Goal: Transaction & Acquisition: Obtain resource

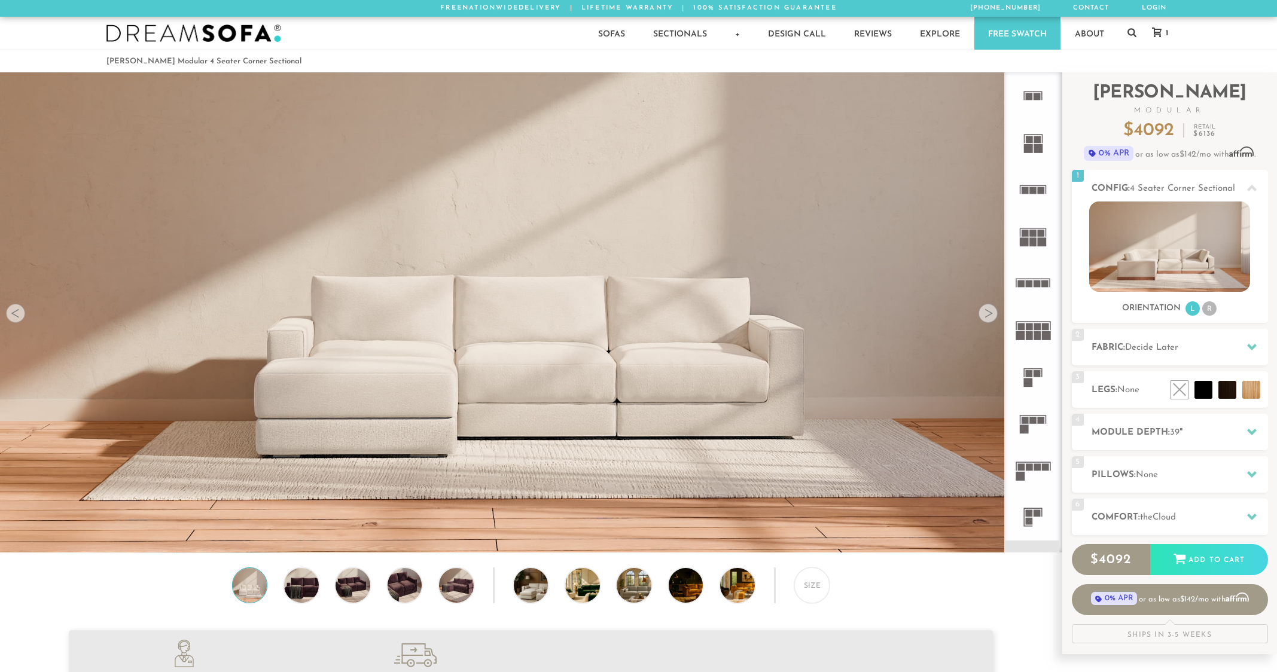
scroll to position [14458, 1268]
click at [808, 589] on div "Size" at bounding box center [812, 586] width 36 height 36
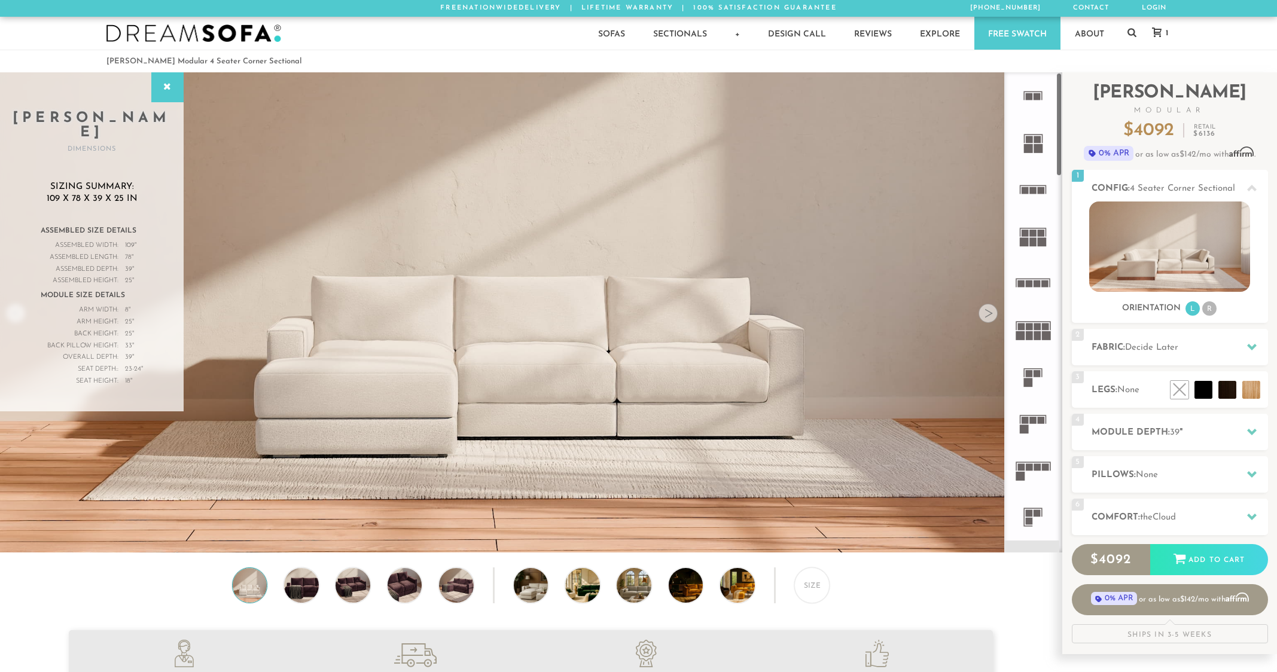
click at [1034, 141] on rect at bounding box center [1037, 139] width 7 height 7
click at [1210, 308] on li "R" at bounding box center [1209, 309] width 14 height 14
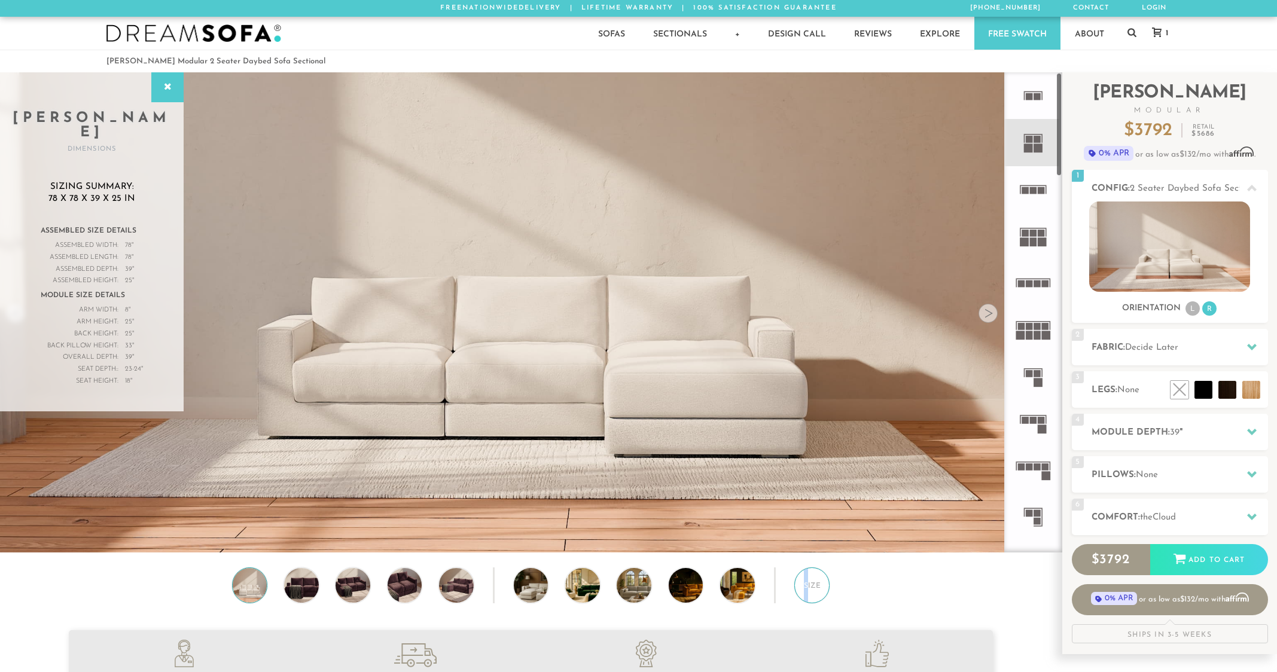
click at [806, 587] on div "Size" at bounding box center [812, 586] width 36 height 36
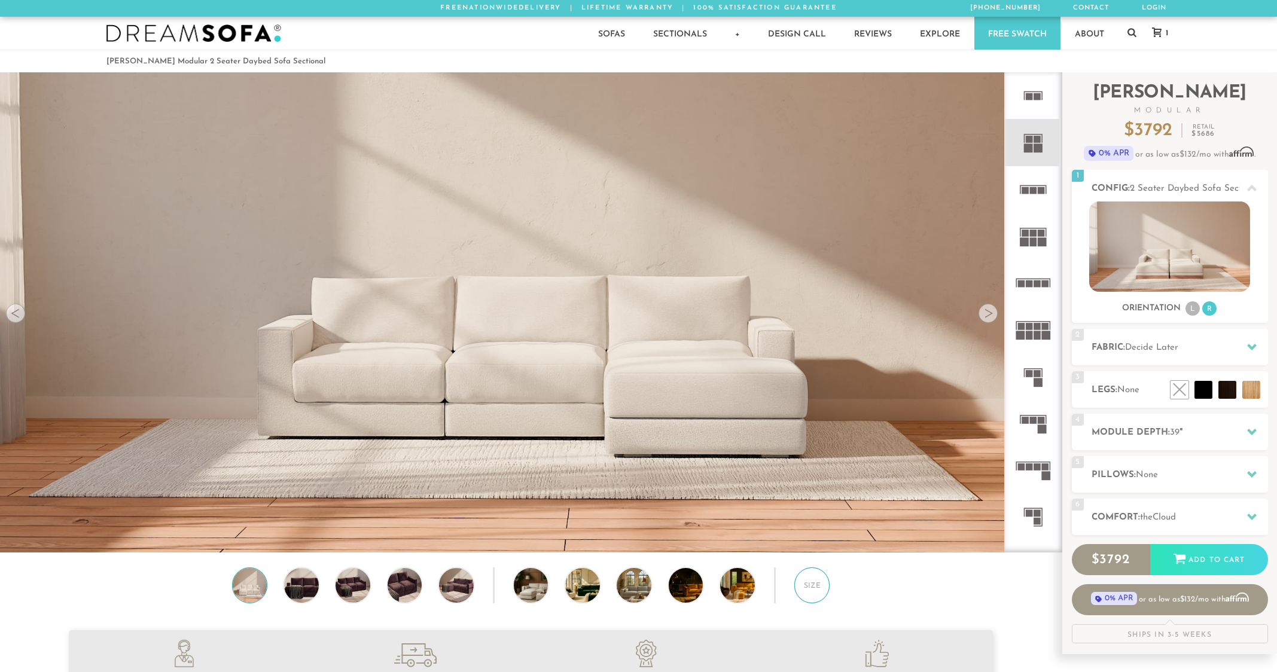
click at [806, 587] on div "Size" at bounding box center [812, 586] width 36 height 36
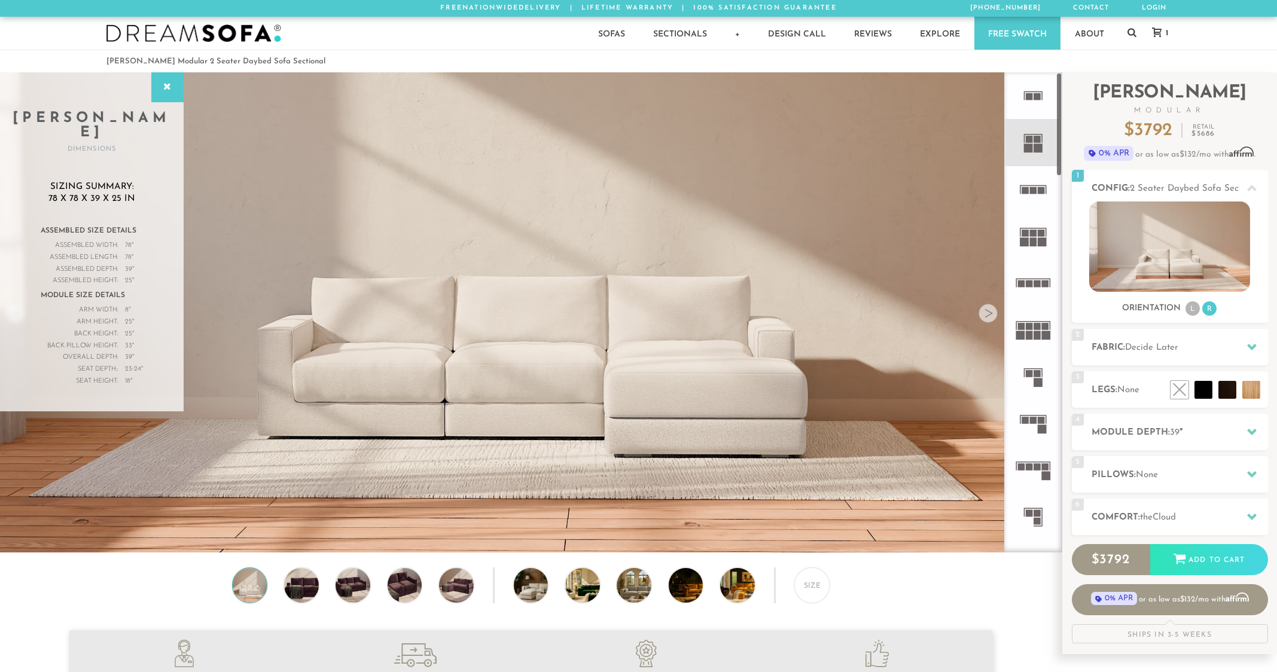
click at [992, 321] on div at bounding box center [988, 313] width 19 height 19
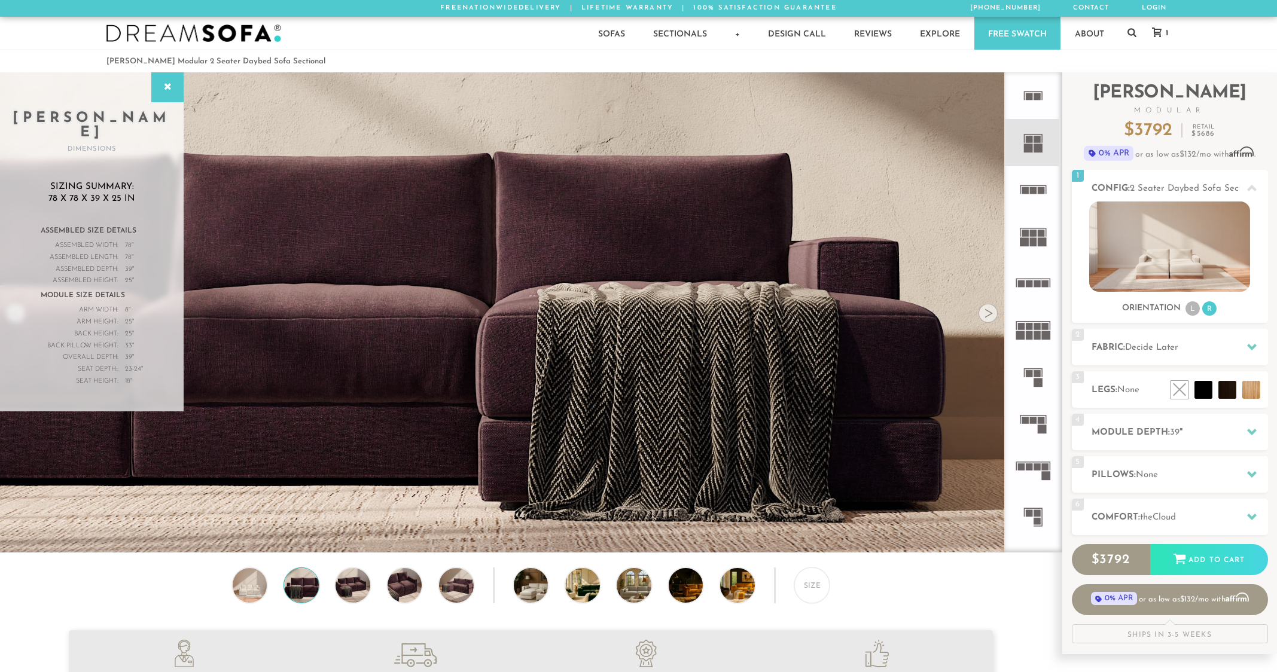
click at [989, 319] on div at bounding box center [988, 313] width 19 height 19
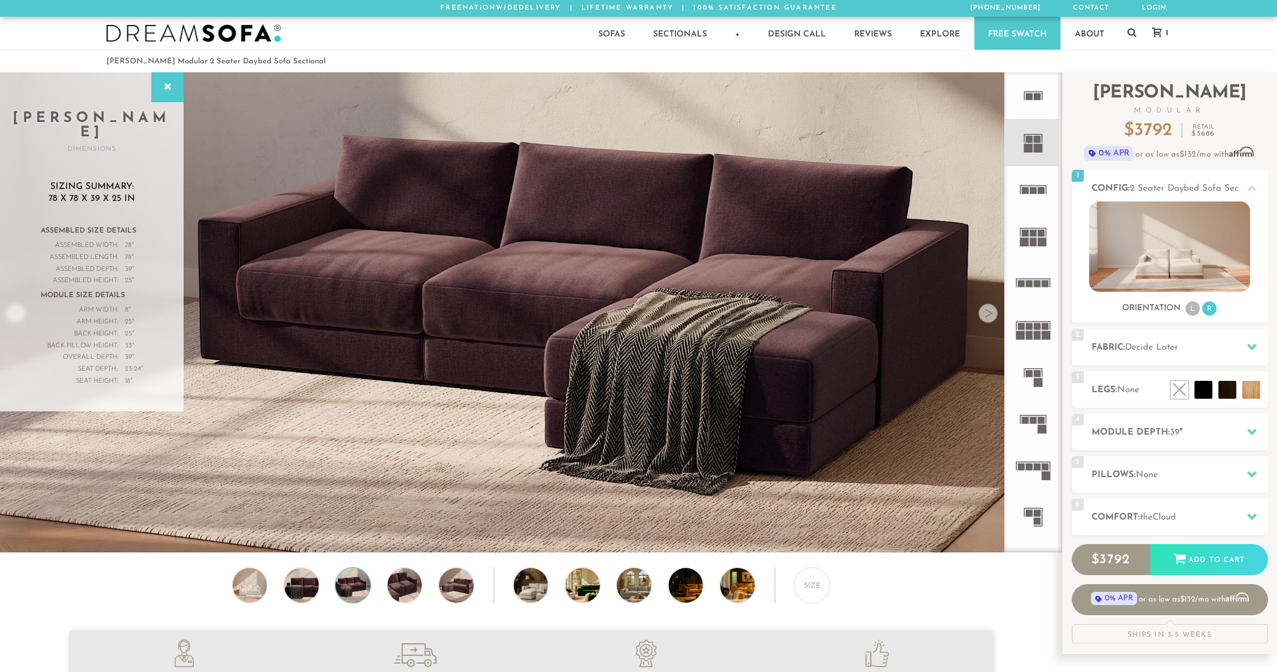
click at [989, 316] on div at bounding box center [988, 313] width 19 height 19
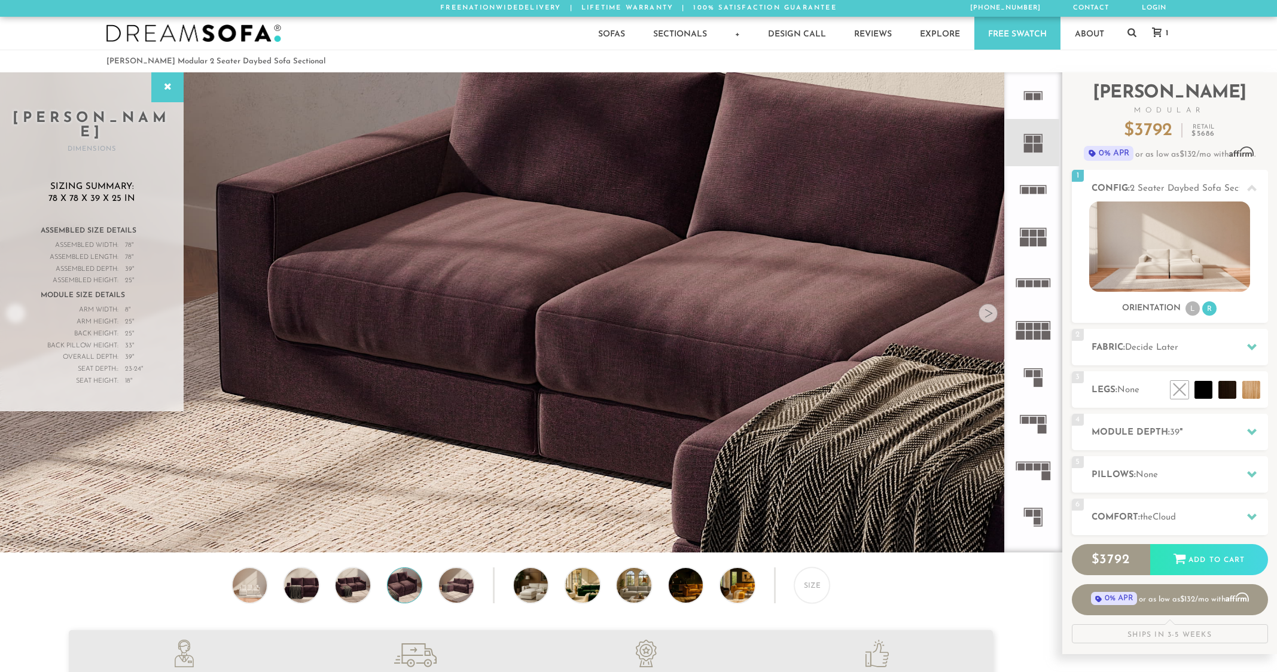
click at [989, 316] on div at bounding box center [988, 313] width 19 height 19
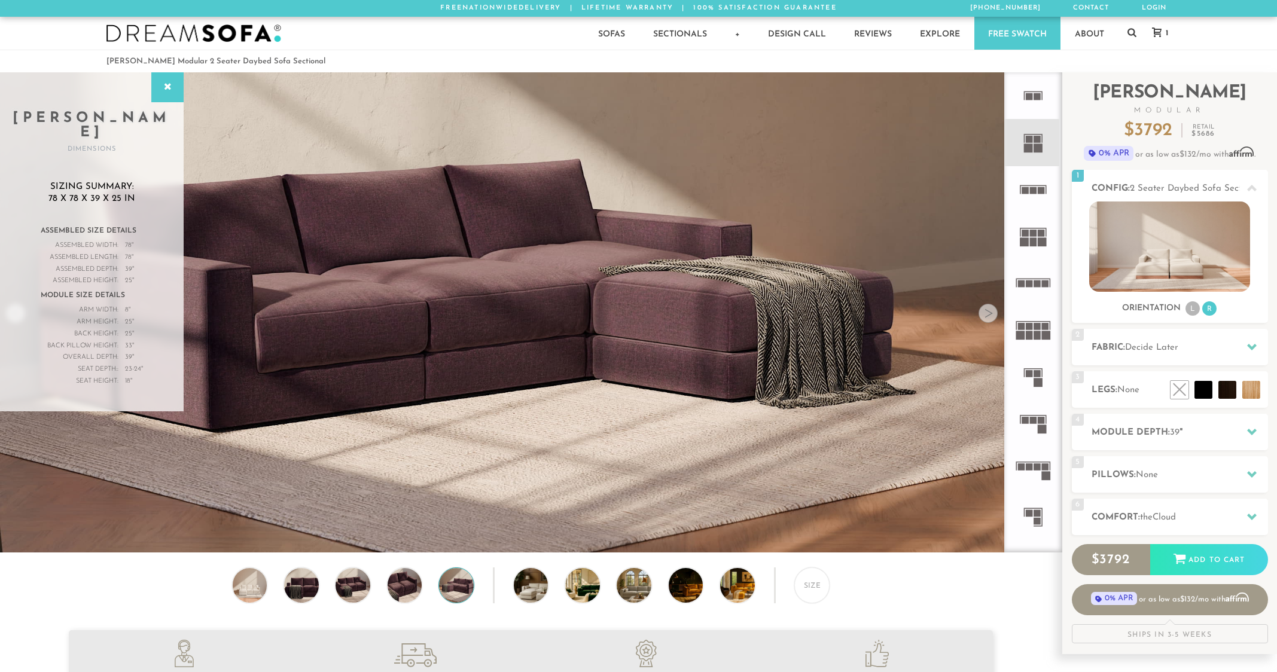
click at [989, 316] on div at bounding box center [988, 313] width 19 height 19
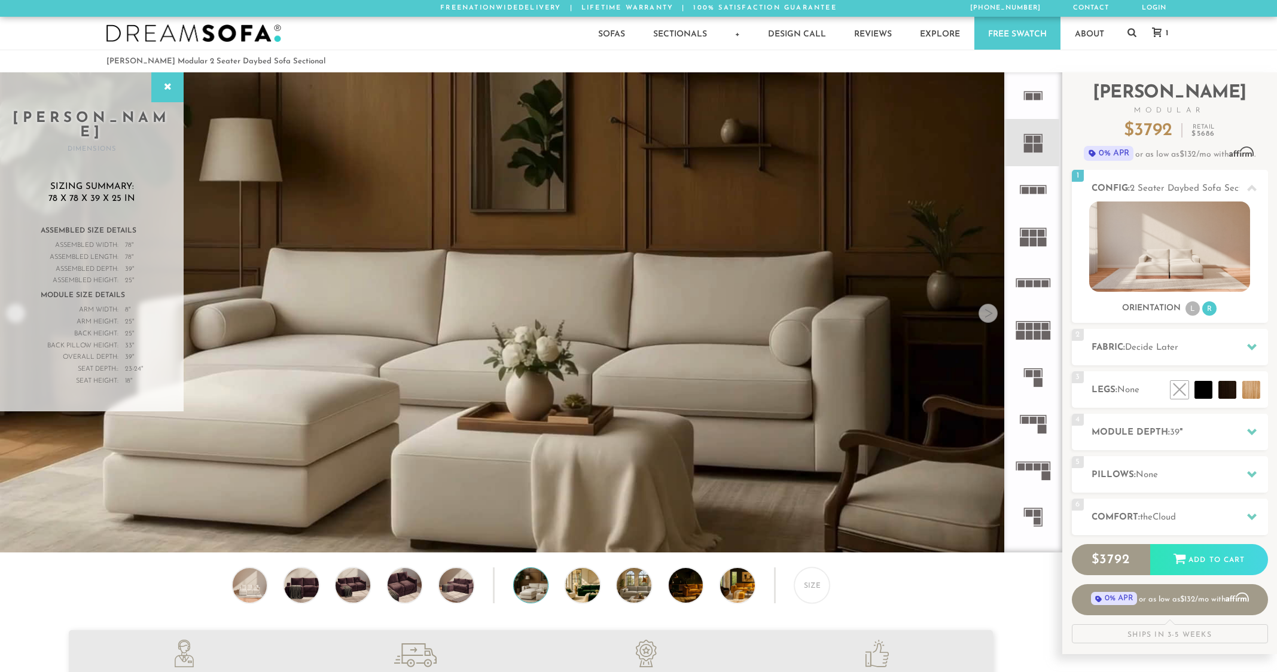
click at [989, 316] on div at bounding box center [988, 313] width 19 height 19
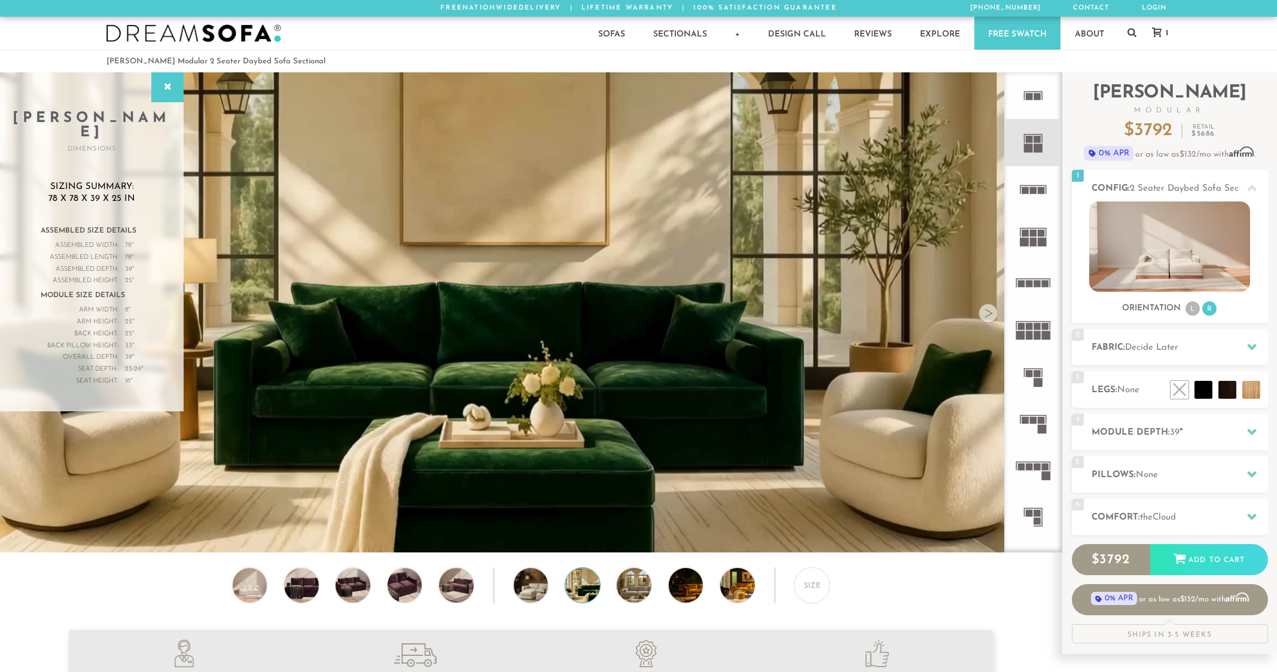
click at [989, 316] on div at bounding box center [988, 313] width 19 height 19
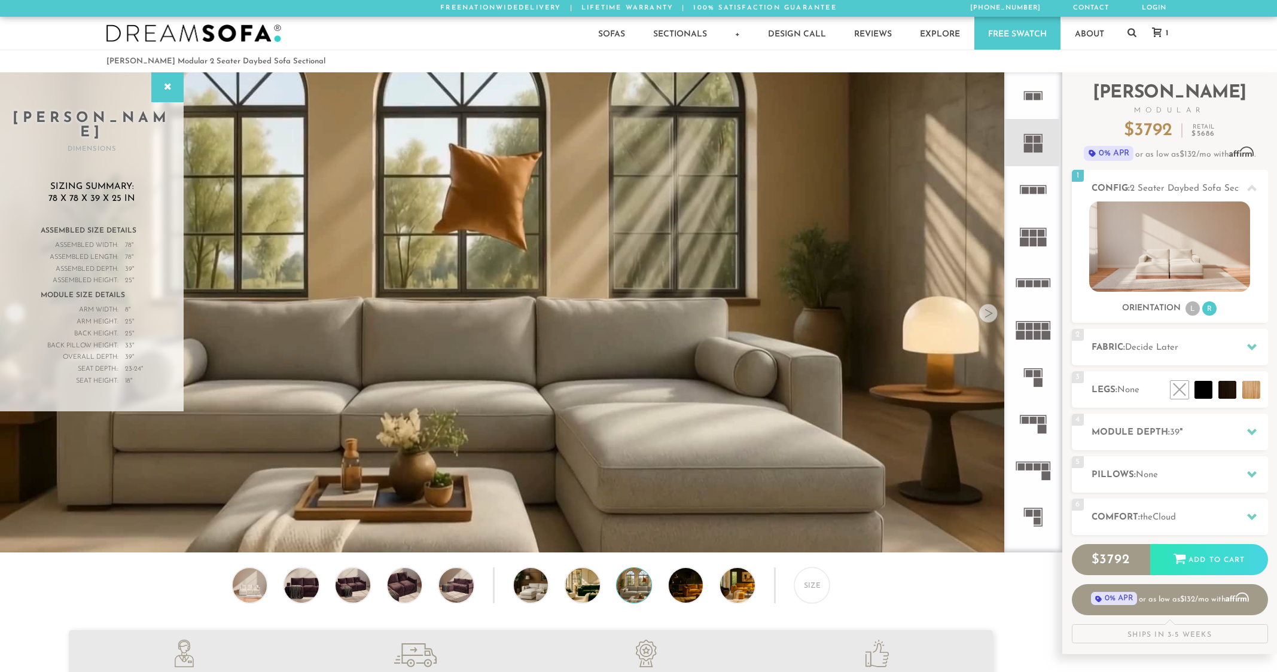
click at [989, 316] on div at bounding box center [988, 313] width 19 height 19
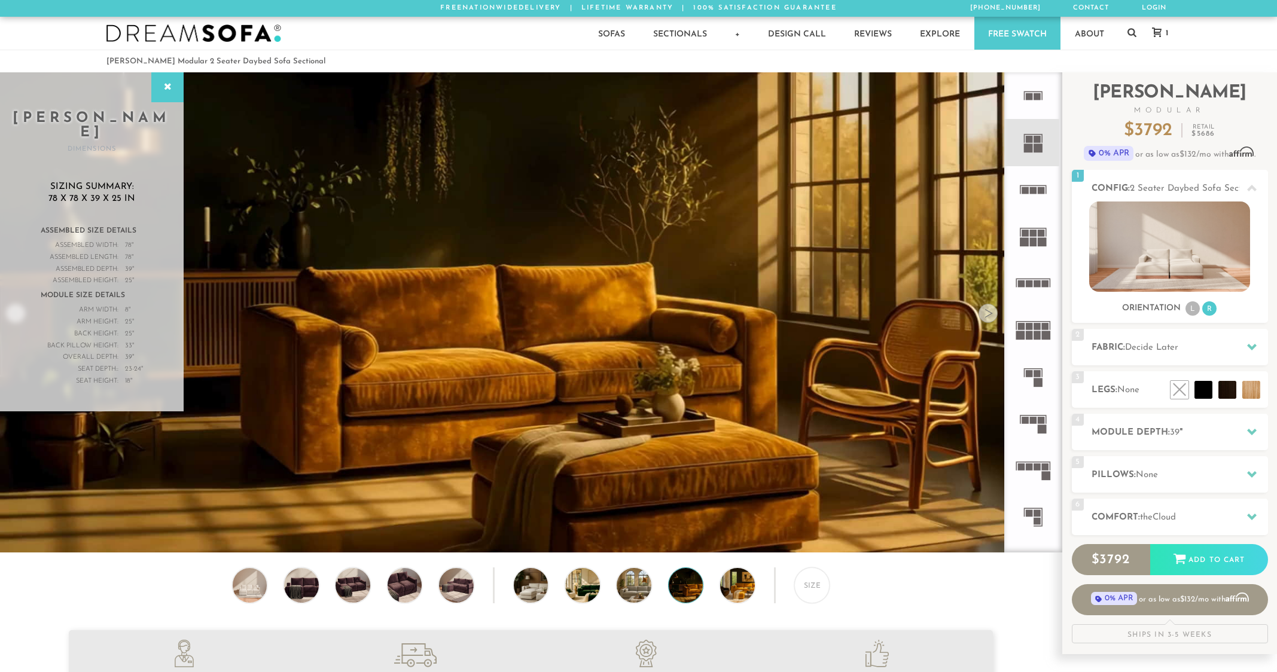
click at [989, 316] on div at bounding box center [988, 313] width 19 height 19
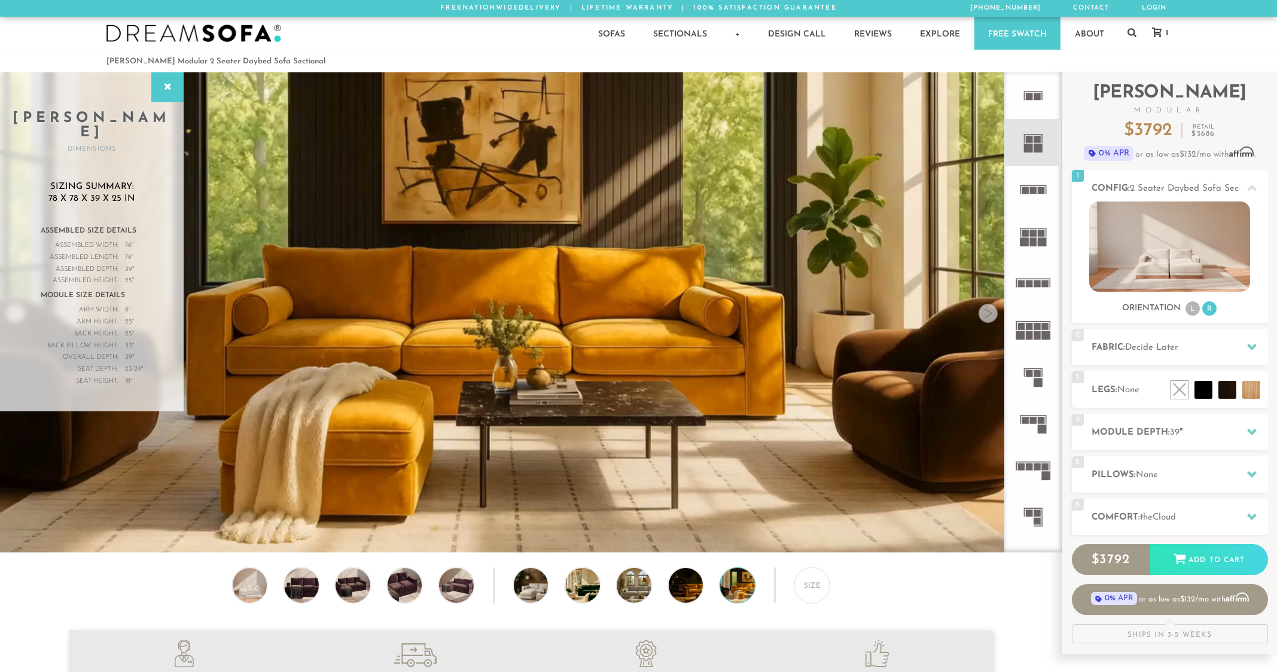
click at [989, 316] on div at bounding box center [988, 313] width 19 height 19
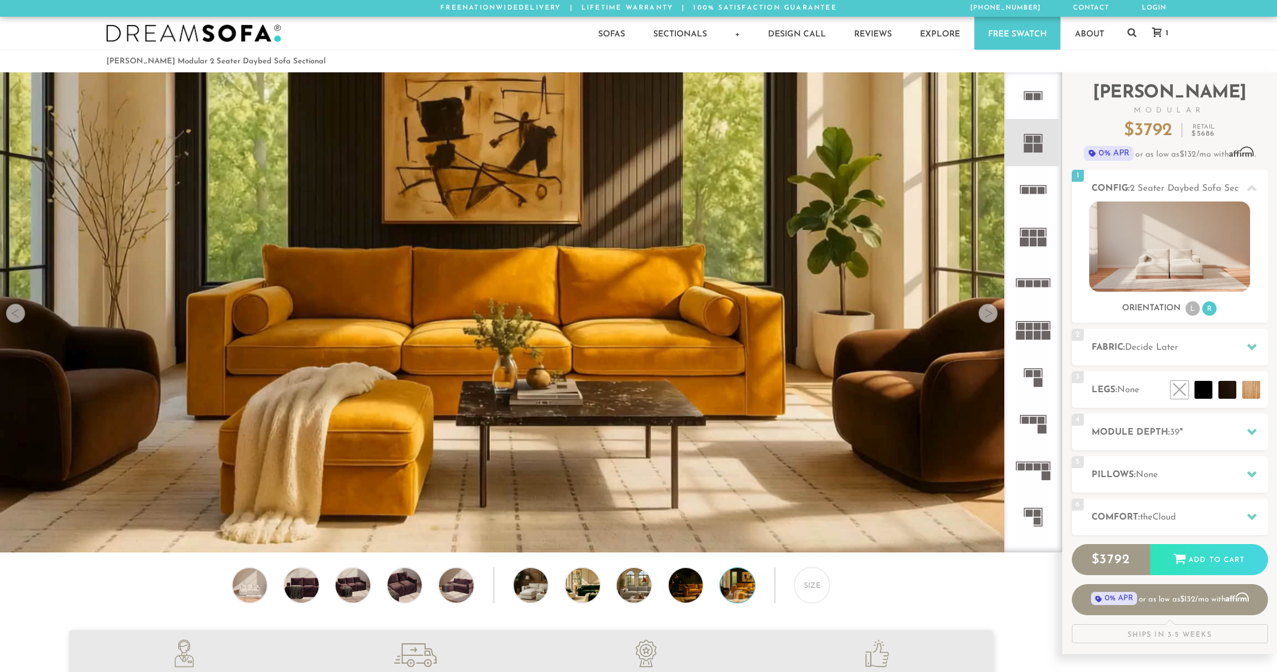
click at [989, 316] on div at bounding box center [988, 313] width 19 height 19
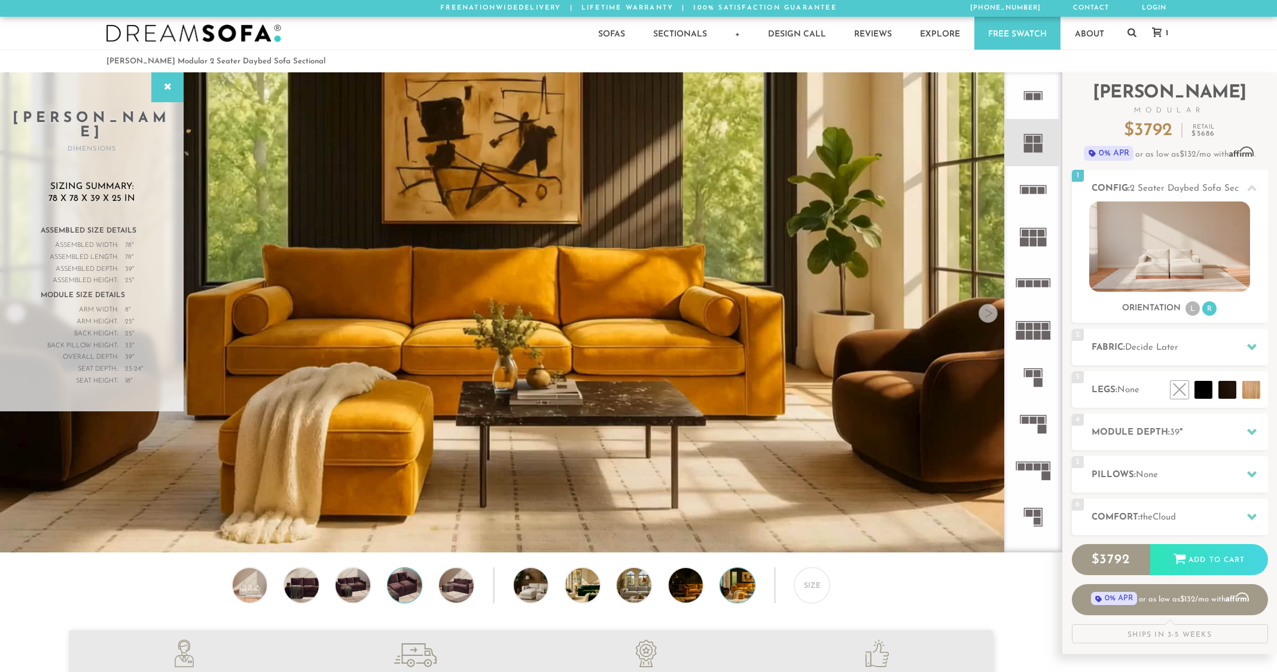
click at [397, 587] on img at bounding box center [404, 585] width 41 height 35
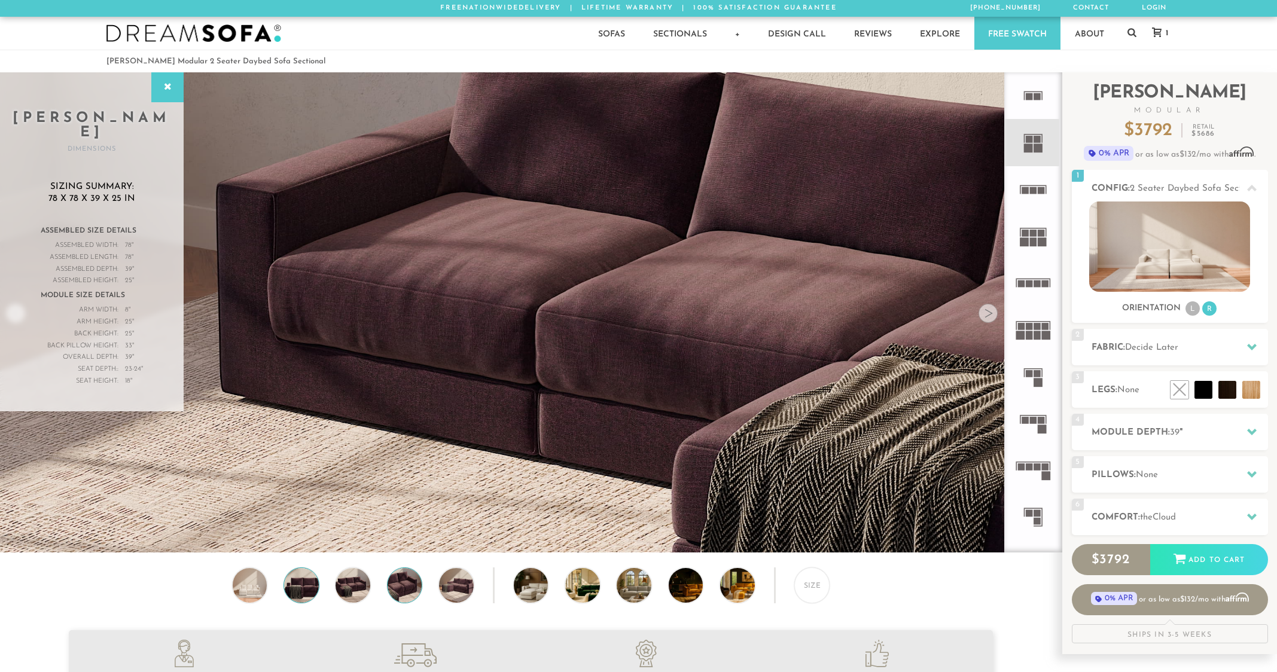
click at [310, 584] on img at bounding box center [301, 585] width 41 height 35
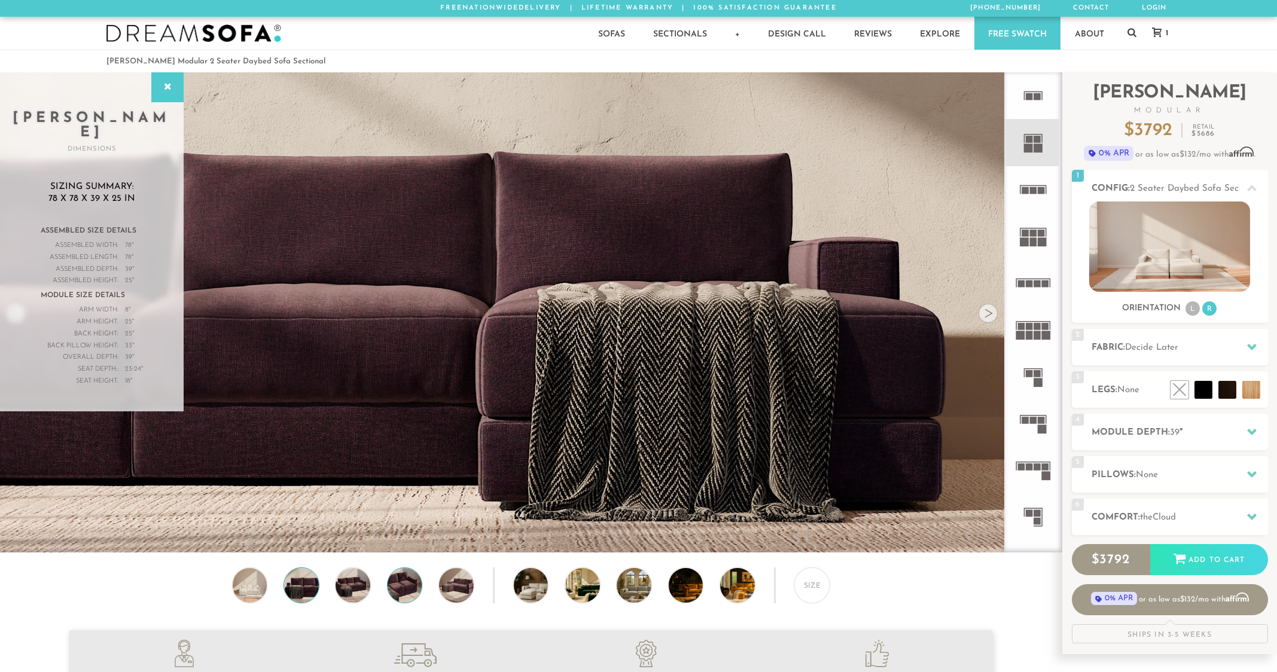
click at [406, 592] on img at bounding box center [404, 585] width 41 height 35
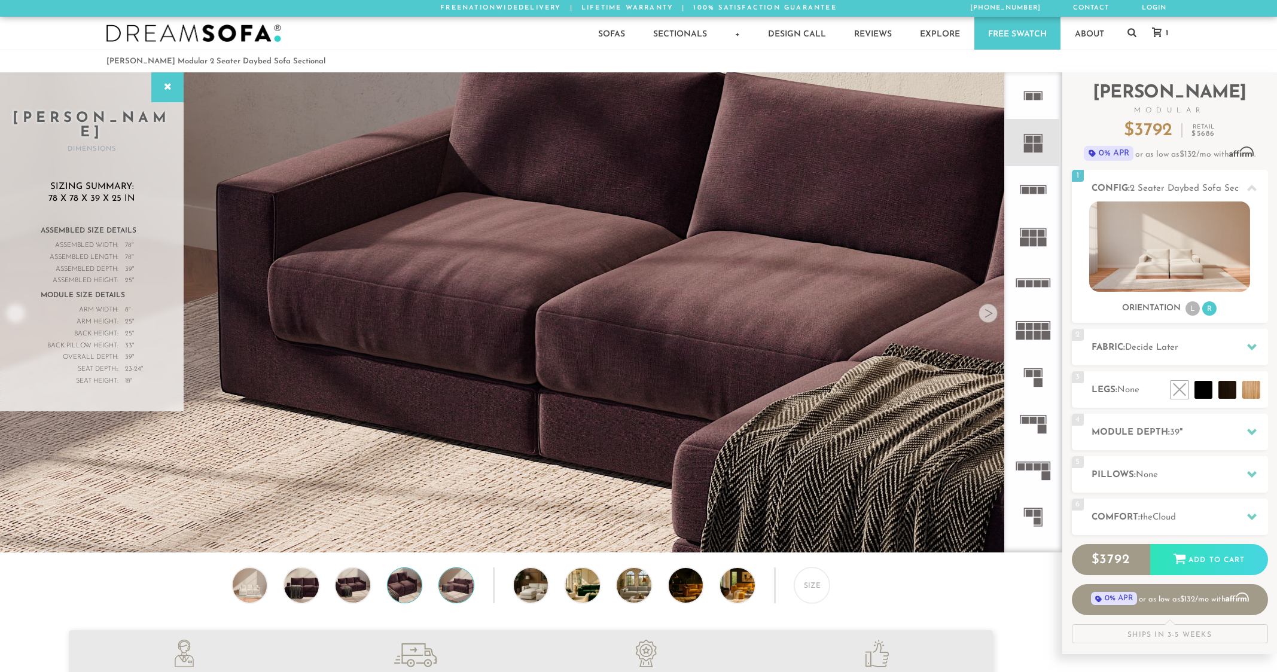
click at [461, 591] on img at bounding box center [456, 585] width 41 height 35
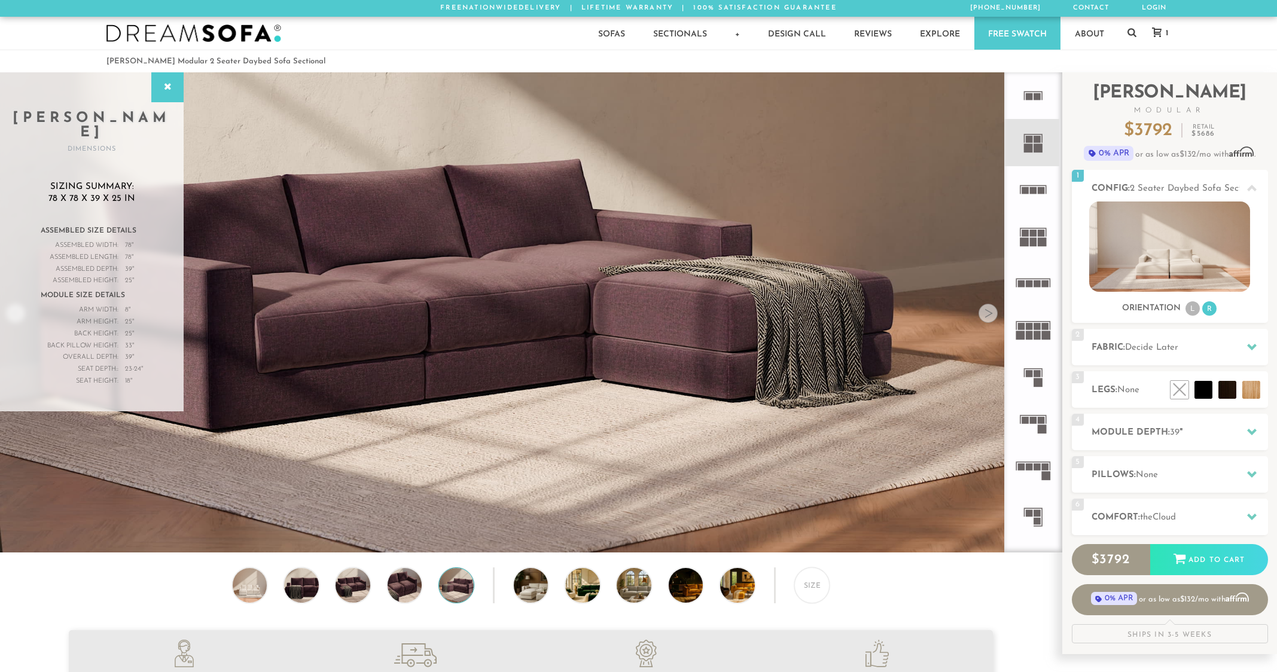
click at [1026, 43] on link "Free Swatch" at bounding box center [1017, 33] width 86 height 33
